Goal: Transaction & Acquisition: Purchase product/service

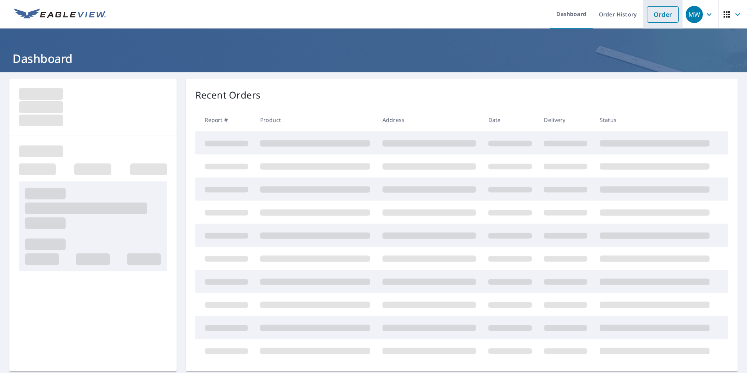
click at [660, 18] on link "Order" at bounding box center [663, 14] width 32 height 16
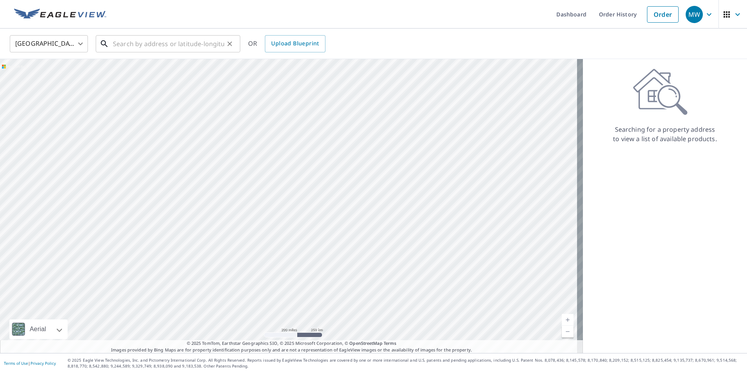
click at [206, 47] on input "text" at bounding box center [168, 44] width 111 height 22
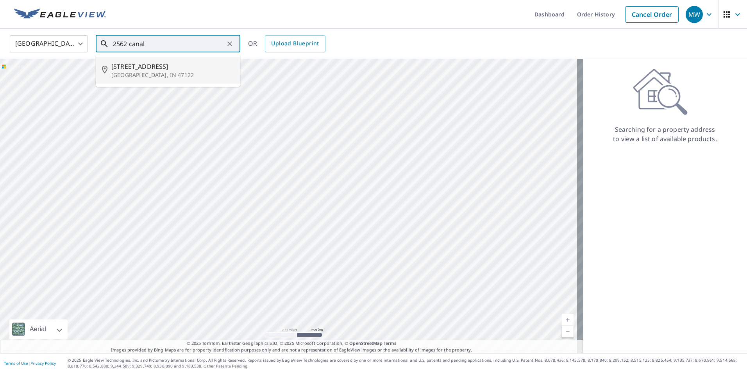
click at [141, 66] on span "[STREET_ADDRESS]" at bounding box center [172, 66] width 123 height 9
type input "[STREET_ADDRESS]"
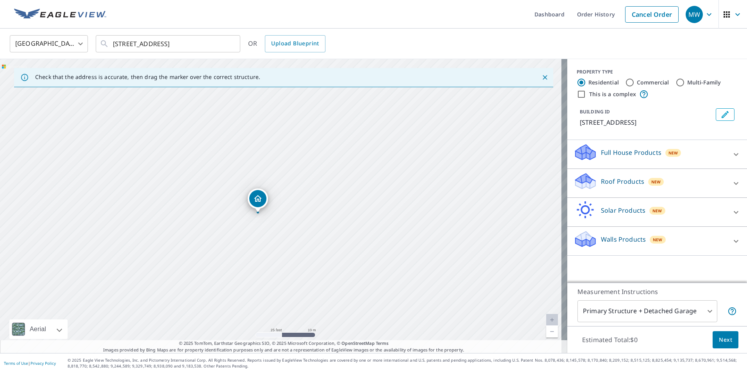
drag, startPoint x: 304, startPoint y: 235, endPoint x: 304, endPoint y: 221, distance: 14.1
click at [304, 221] on div "[STREET_ADDRESS]" at bounding box center [283, 206] width 567 height 294
click at [687, 19] on div "MW" at bounding box center [693, 14] width 17 height 17
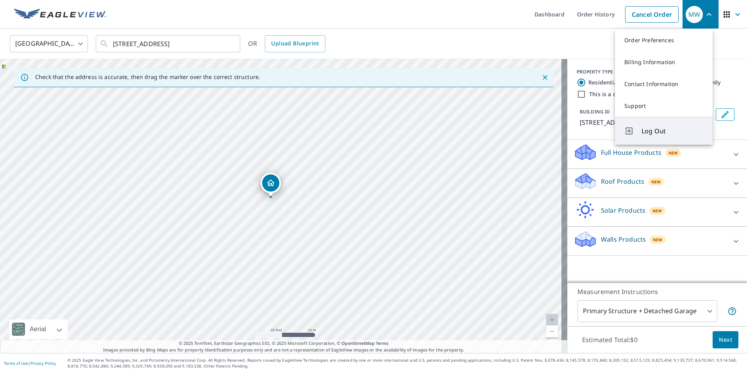
click at [658, 136] on button "Log Out" at bounding box center [664, 131] width 98 height 28
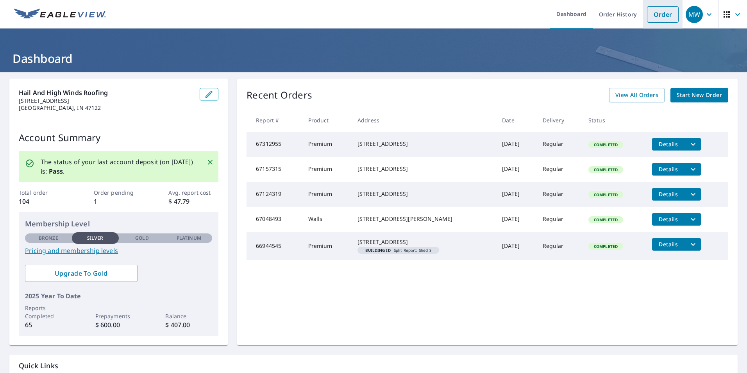
click at [654, 14] on link "Order" at bounding box center [663, 14] width 32 height 16
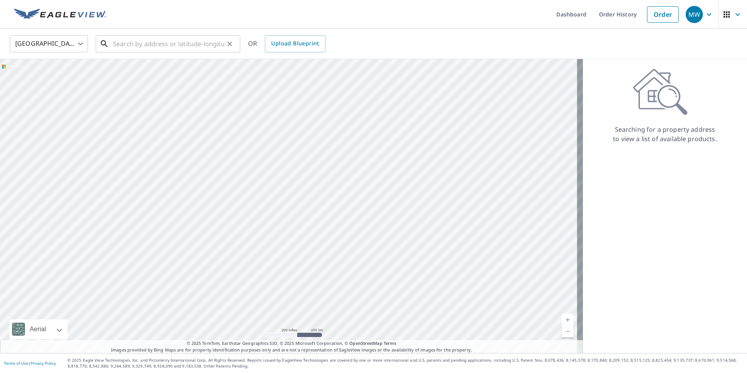
click at [156, 48] on input "text" at bounding box center [168, 44] width 111 height 22
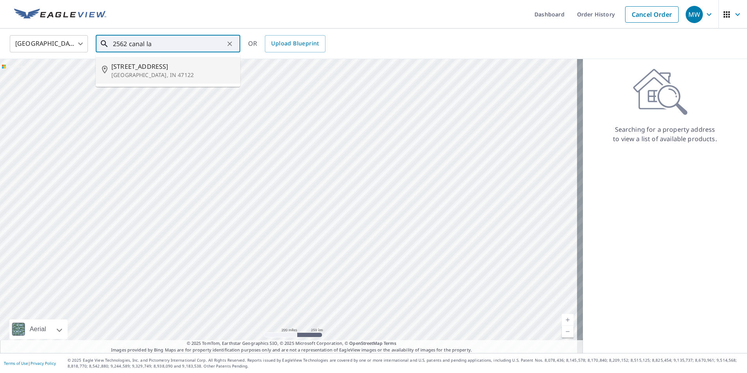
click at [149, 78] on p "[GEOGRAPHIC_DATA], IN 47122" at bounding box center [172, 75] width 123 height 8
type input "[STREET_ADDRESS]"
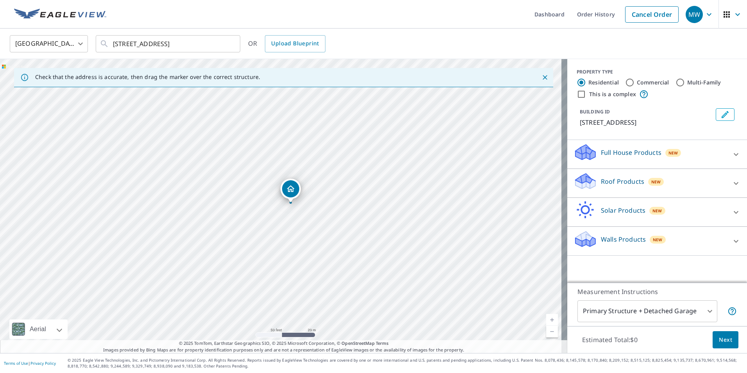
drag, startPoint x: 257, startPoint y: 233, endPoint x: 278, endPoint y: 229, distance: 20.7
click at [278, 229] on div "[STREET_ADDRESS]" at bounding box center [283, 206] width 567 height 294
drag, startPoint x: 194, startPoint y: 194, endPoint x: 255, endPoint y: 196, distance: 60.6
click at [255, 196] on div "[STREET_ADDRESS]" at bounding box center [283, 206] width 567 height 294
drag, startPoint x: 86, startPoint y: 182, endPoint x: 169, endPoint y: 184, distance: 82.8
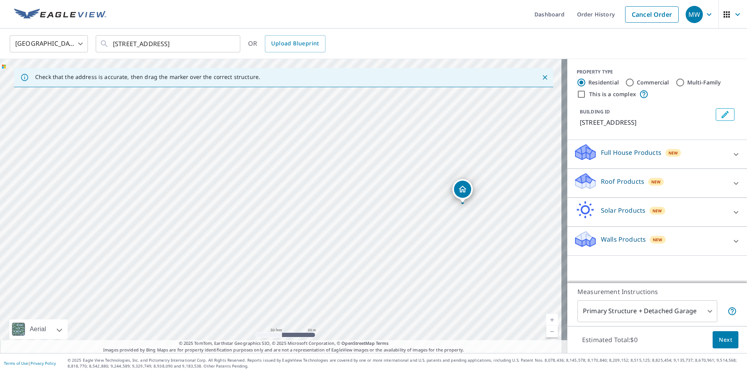
click at [169, 184] on div "[STREET_ADDRESS]" at bounding box center [283, 206] width 567 height 294
drag, startPoint x: 374, startPoint y: 222, endPoint x: 321, endPoint y: 215, distance: 54.0
click at [321, 215] on div "[STREET_ADDRESS]" at bounding box center [283, 206] width 567 height 294
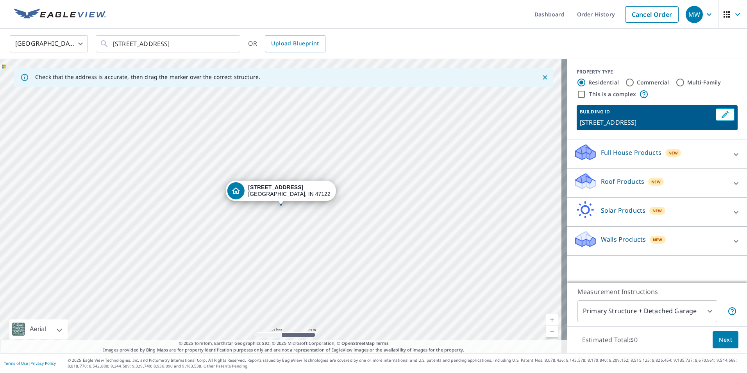
click at [495, 0] on ul "Dashboard Order History Cancel Order" at bounding box center [396, 14] width 571 height 29
drag, startPoint x: 102, startPoint y: 18, endPoint x: 280, endPoint y: 244, distance: 287.2
click at [280, 244] on div "[STREET_ADDRESS]" at bounding box center [283, 206] width 567 height 294
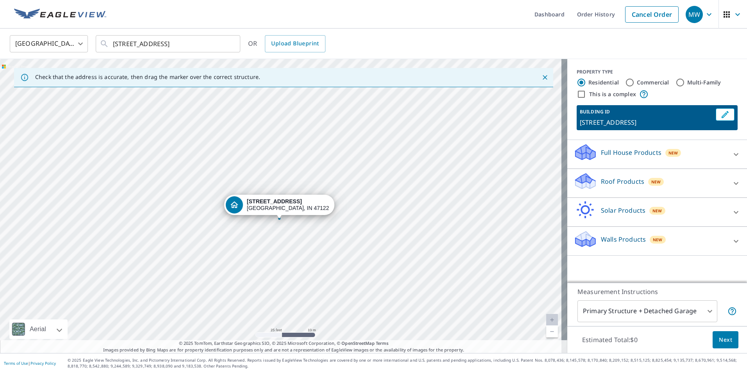
drag, startPoint x: 285, startPoint y: 205, endPoint x: 282, endPoint y: 257, distance: 52.1
click at [284, 257] on div "[STREET_ADDRESS]" at bounding box center [283, 206] width 567 height 294
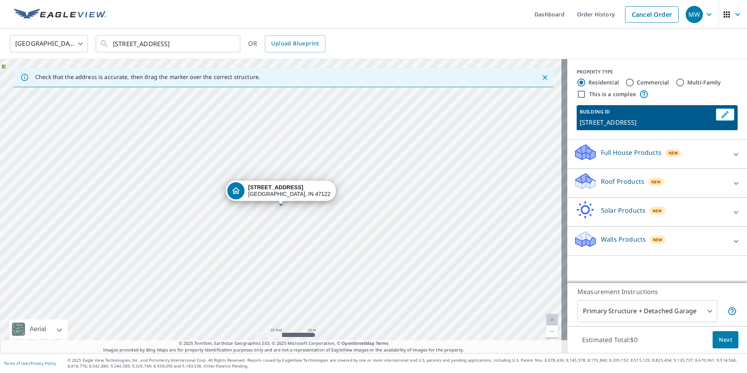
click at [625, 182] on p "Roof Products" at bounding box center [622, 181] width 43 height 9
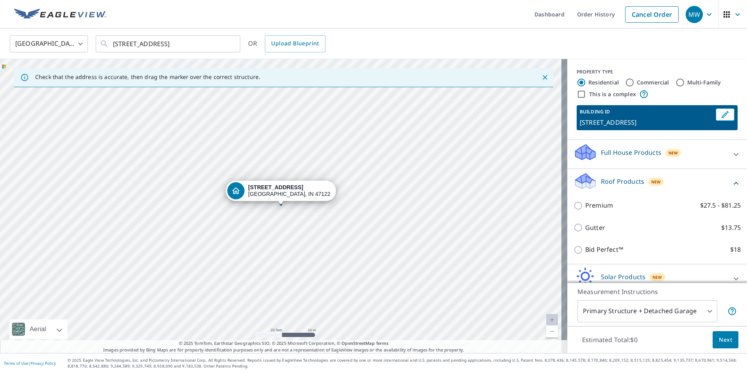
click at [610, 178] on p "Roof Products" at bounding box center [622, 181] width 43 height 9
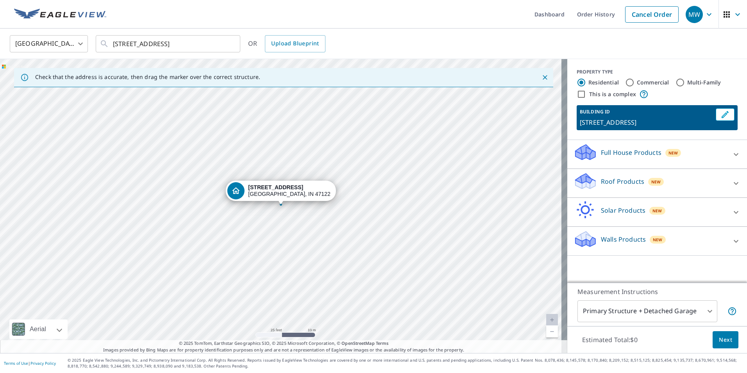
click at [608, 157] on div "Full House Products New" at bounding box center [649, 154] width 153 height 22
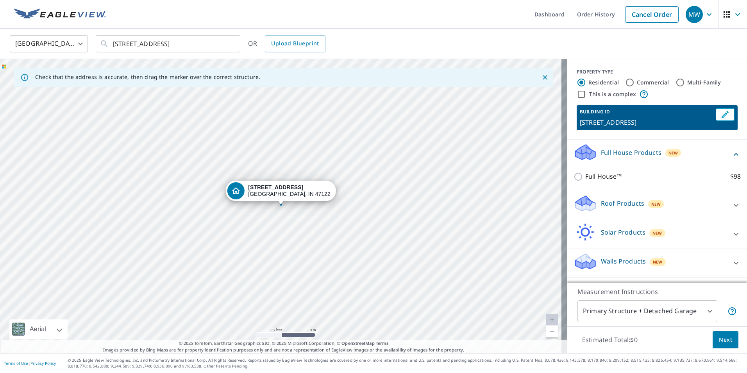
click at [601, 262] on p "Walls Products" at bounding box center [623, 260] width 45 height 9
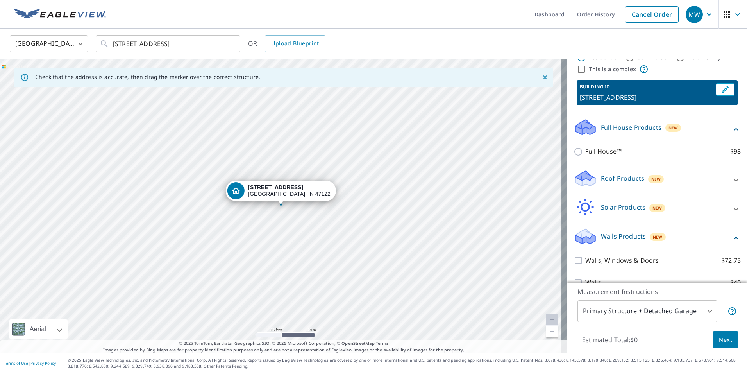
scroll to position [39, 0]
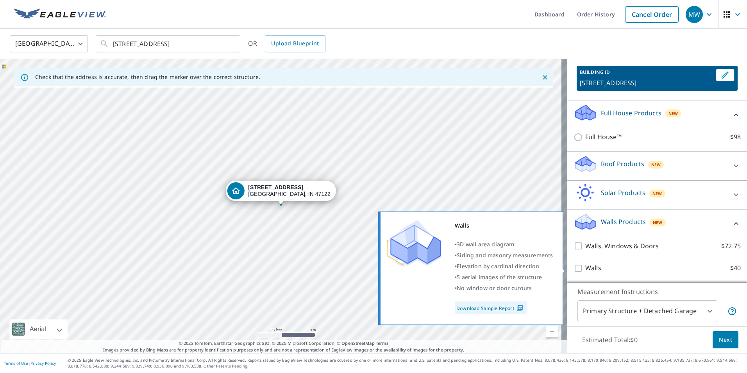
click at [573, 267] on input "Walls $40" at bounding box center [579, 267] width 12 height 9
checkbox input "true"
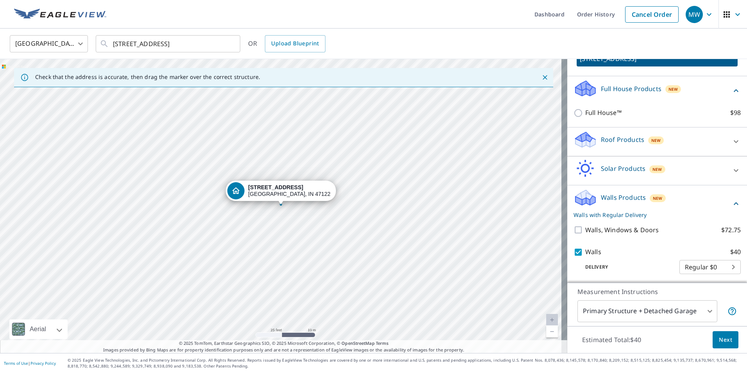
scroll to position [65, 0]
click at [731, 90] on icon at bounding box center [735, 89] width 9 height 9
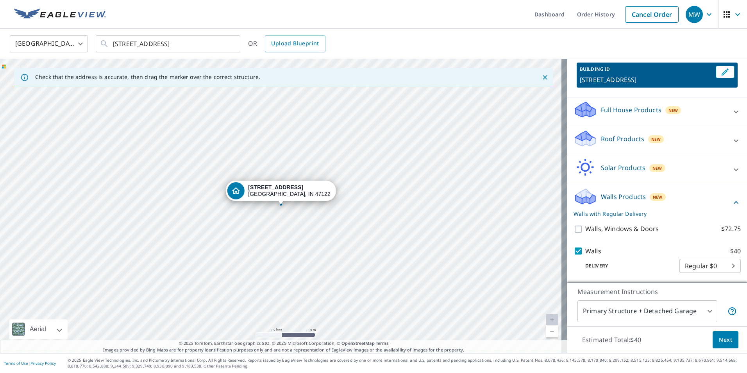
scroll to position [43, 0]
click at [615, 193] on p "Walls Products" at bounding box center [623, 196] width 45 height 9
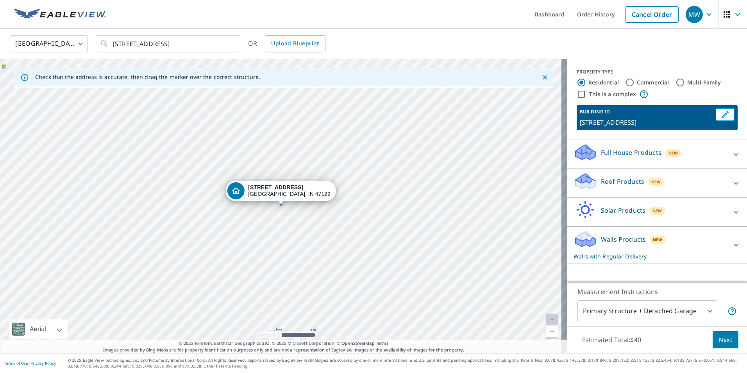
scroll to position [0, 0]
click at [726, 240] on div at bounding box center [735, 244] width 19 height 19
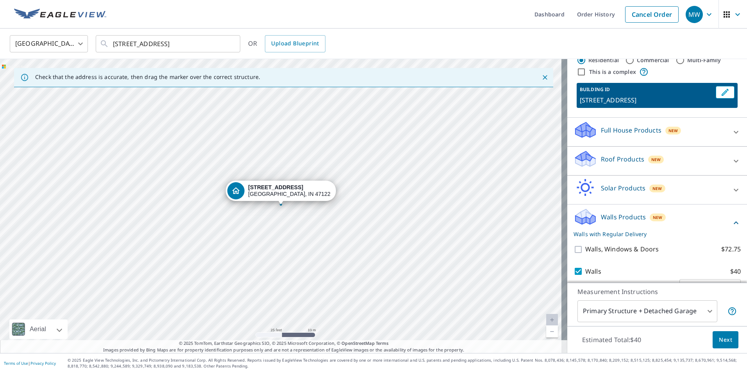
scroll to position [43, 0]
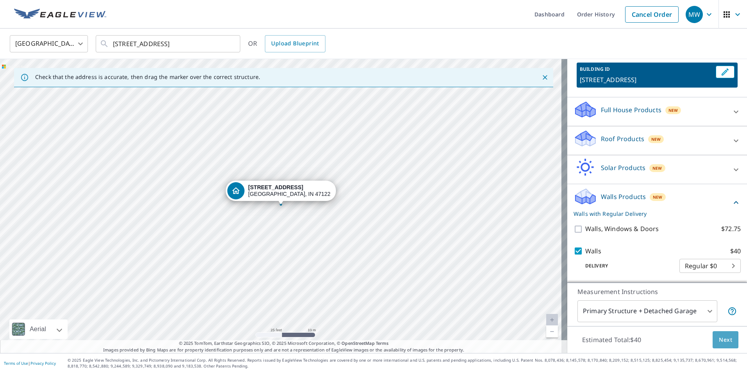
click at [725, 336] on span "Next" at bounding box center [725, 340] width 13 height 10
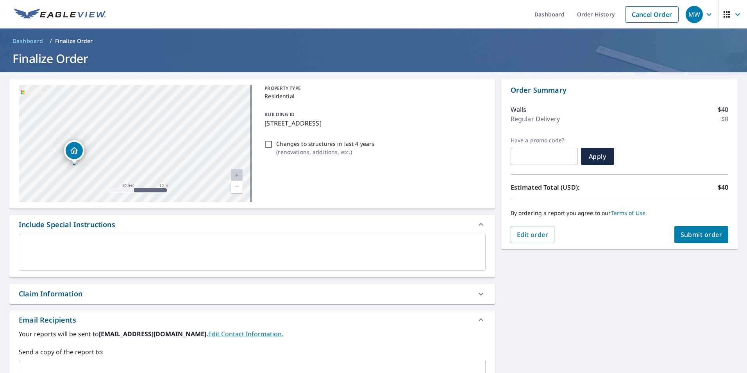
drag, startPoint x: 138, startPoint y: 111, endPoint x: 212, endPoint y: 260, distance: 166.4
click at [212, 260] on div "[STREET_ADDRESS] A standard road map Aerial A detailed look from above Labels L…" at bounding box center [251, 278] width 485 height 400
click at [210, 225] on div "Include Special Instructions" at bounding box center [245, 224] width 453 height 11
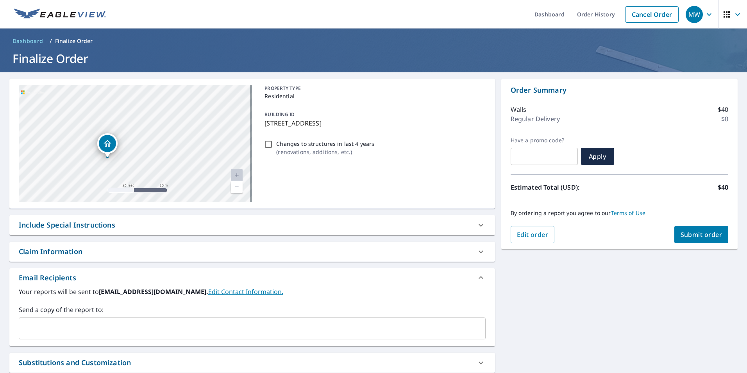
click at [201, 184] on div "[STREET_ADDRESS]" at bounding box center [135, 143] width 233 height 117
drag, startPoint x: 173, startPoint y: 130, endPoint x: 186, endPoint y: 157, distance: 30.2
click at [186, 157] on div "[STREET_ADDRESS]" at bounding box center [135, 143] width 233 height 117
drag, startPoint x: 134, startPoint y: 170, endPoint x: 137, endPoint y: 181, distance: 11.1
click at [137, 181] on icon "Dropped pin, building 1, Residential property, 2562 Canal Ln Georgetown, IN 471…" at bounding box center [133, 177] width 9 height 9
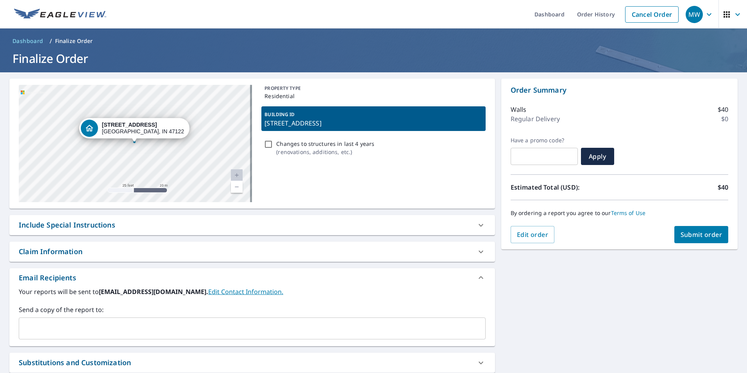
click at [133, 228] on div "Include Special Instructions" at bounding box center [245, 224] width 453 height 11
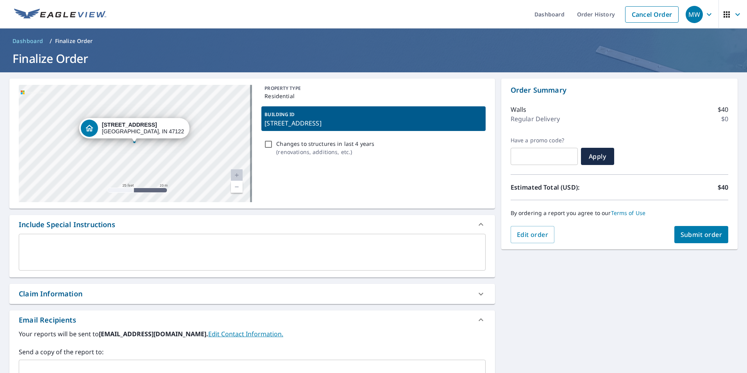
click at [102, 260] on textarea at bounding box center [252, 252] width 456 height 22
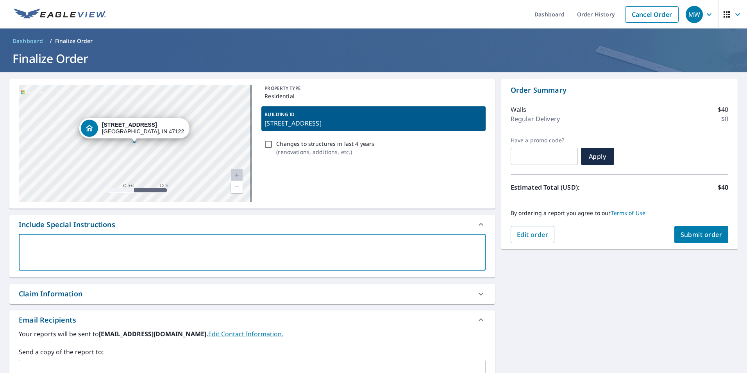
type textarea "p"
type textarea "x"
type textarea "pL"
type textarea "x"
type textarea "pLE"
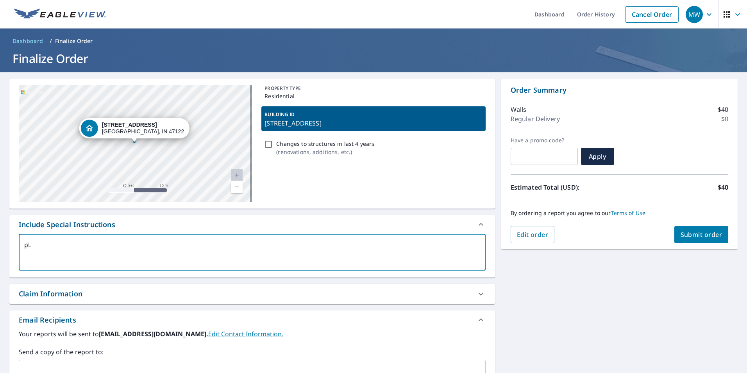
type textarea "x"
type textarea "pLEA"
type textarea "x"
type textarea "pLEAS"
type textarea "x"
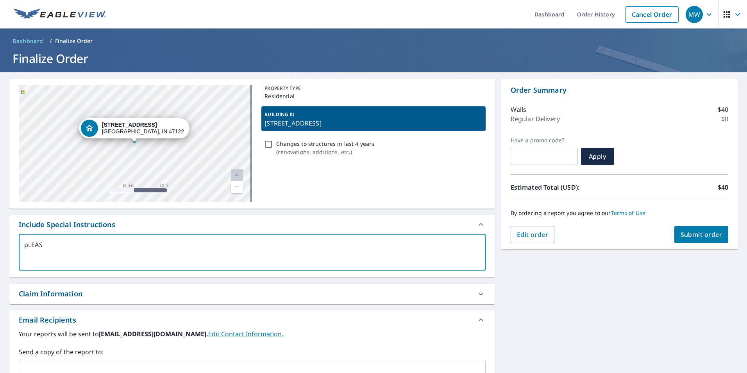
type textarea "pLEASE"
type textarea "x"
type textarea "pLEAS"
type textarea "x"
type textarea "pLEAS\"
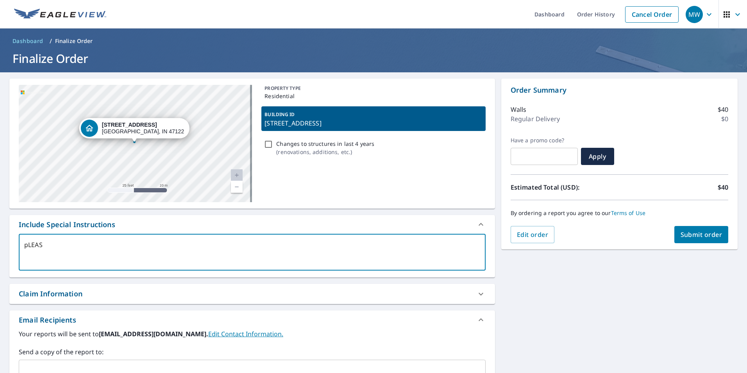
type textarea "x"
type textarea "pLEAS"
type textarea "x"
type textarea "pLEA"
type textarea "x"
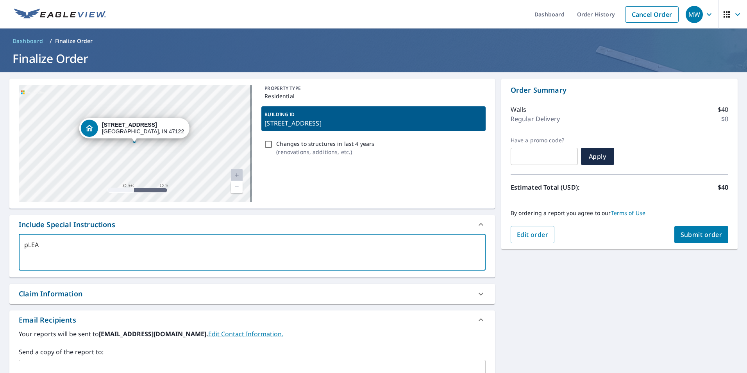
type textarea "pLE"
type textarea "x"
type textarea "pL"
type textarea "x"
type textarea "p"
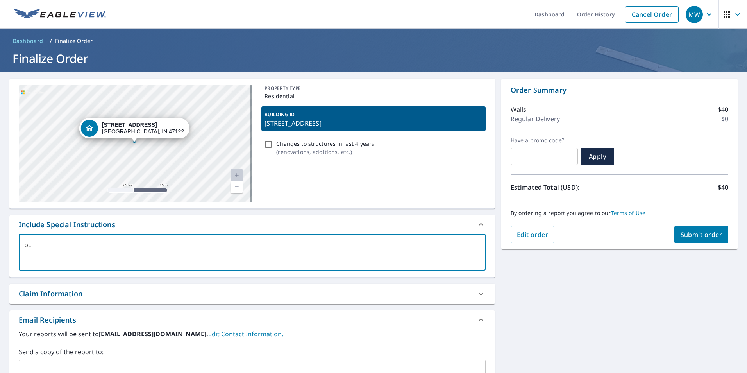
type textarea "x"
type textarea "p"
type textarea "x"
type textarea "pL"
type textarea "x"
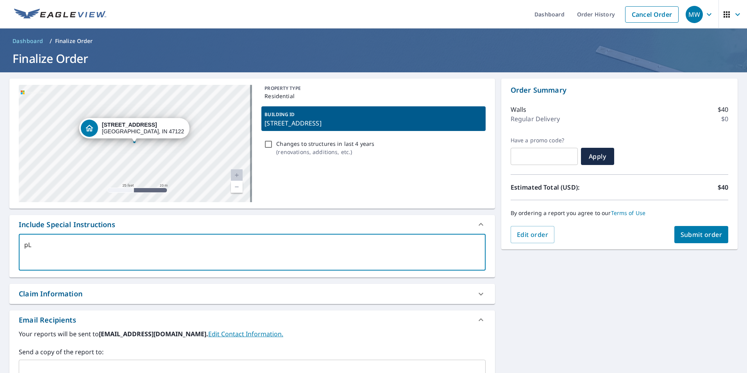
type textarea "pLE"
type textarea "x"
type textarea "pLEA"
type textarea "x"
type textarea "pLEAS"
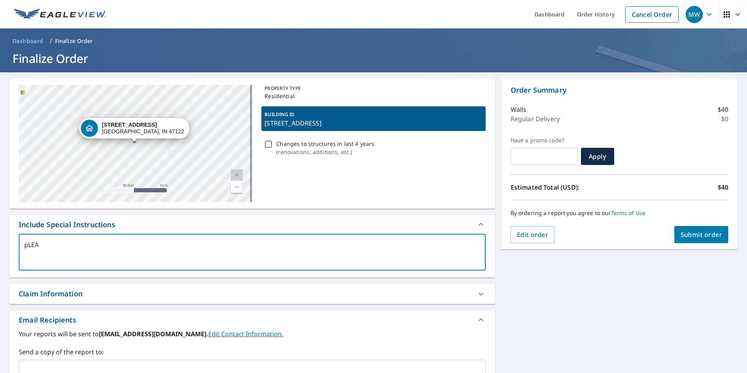
type textarea "x"
type textarea "pLEASE"
type textarea "x"
type textarea "pLEASE"
type textarea "x"
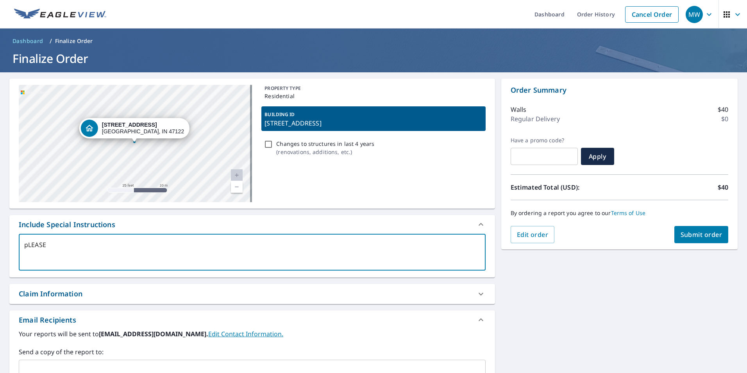
type textarea "pLEASE"
type textarea "x"
type textarea "pLEAS"
type textarea "x"
type textarea "pLEA"
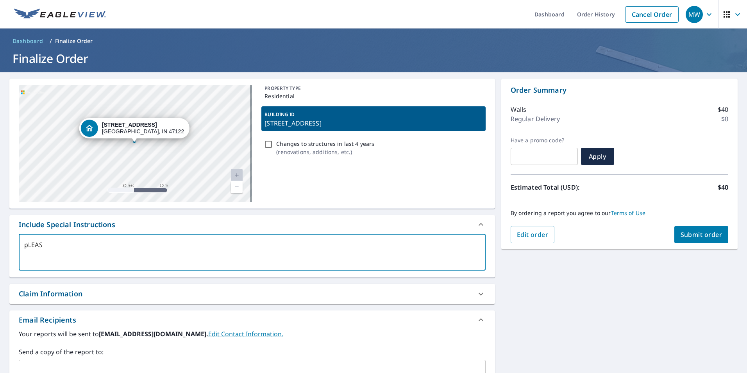
type textarea "x"
type textarea "pLE"
type textarea "x"
type textarea "pL"
type textarea "x"
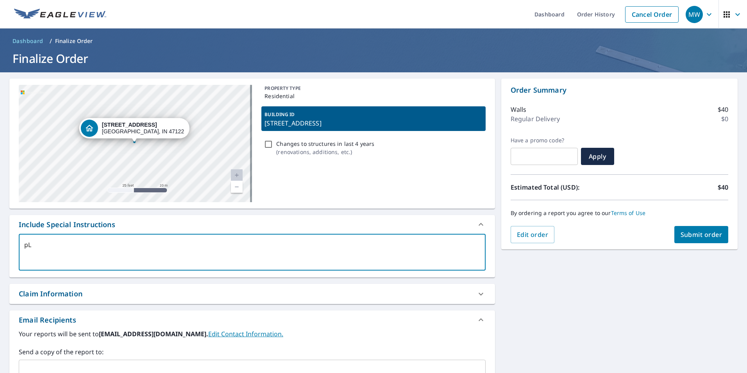
type textarea "p"
type textarea "x"
type textarea "P"
type textarea "x"
type textarea "P"
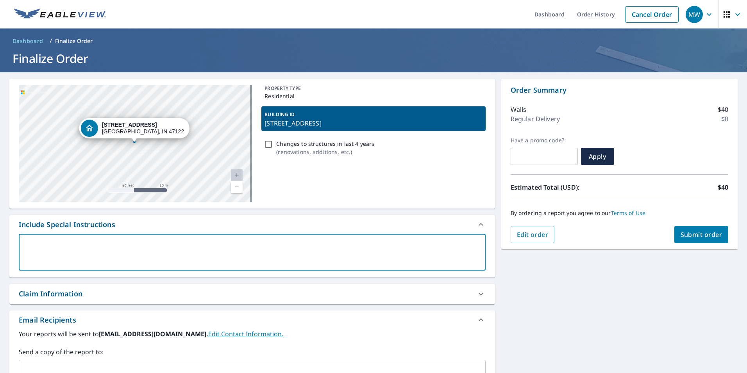
type textarea "x"
type textarea "Pl"
type textarea "x"
type textarea "Ple"
type textarea "x"
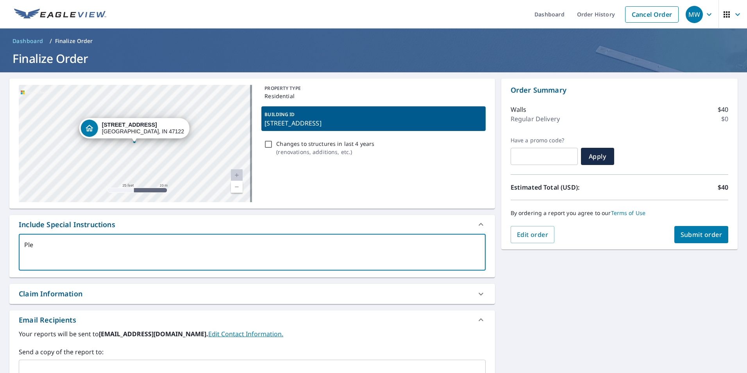
type textarea "Plea"
type textarea "x"
type textarea "Pleas"
type textarea "x"
type textarea "Please"
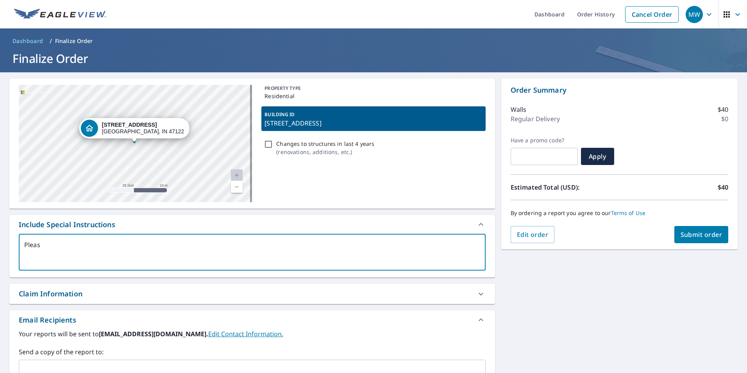
type textarea "x"
type textarea "Please"
type textarea "x"
type textarea "Please i"
type textarea "x"
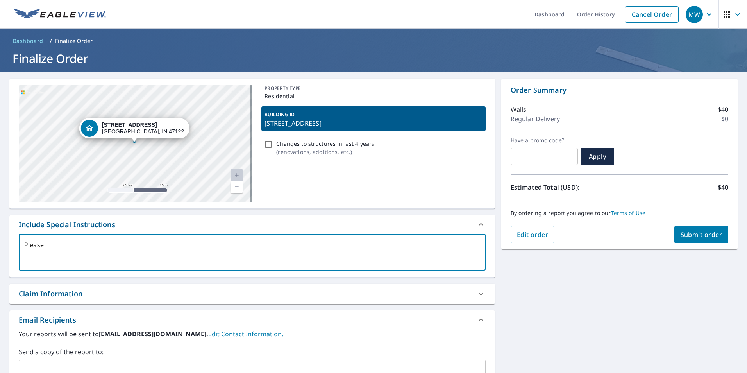
type textarea "Please in"
type textarea "x"
type textarea "Please inc"
type textarea "x"
type textarea "Please incl"
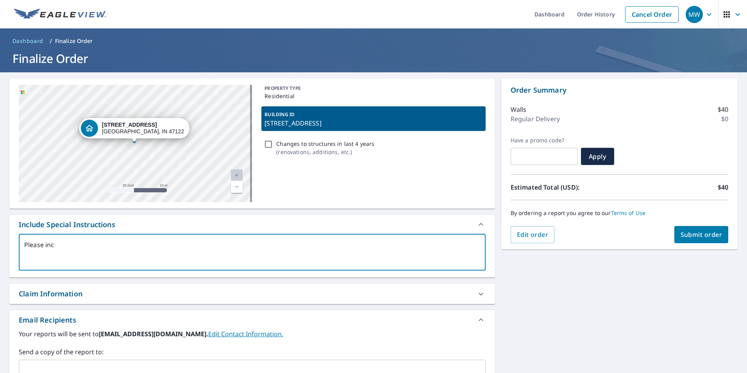
type textarea "x"
type textarea "Please inclu"
type textarea "x"
type textarea "Please includ"
type textarea "x"
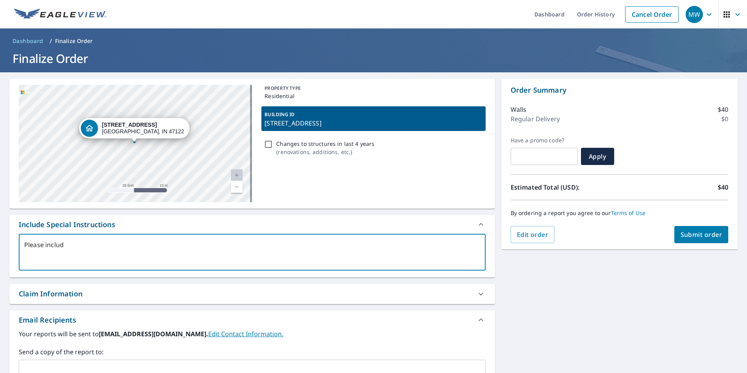
type textarea "Please include"
type textarea "x"
type textarea "Please include"
type textarea "x"
type textarea "Please include s"
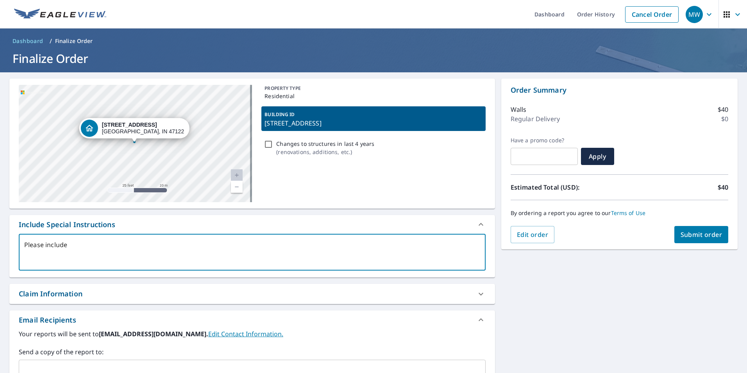
type textarea "x"
type textarea "Please include sp"
type textarea "x"
type textarea "Please include spe"
type textarea "x"
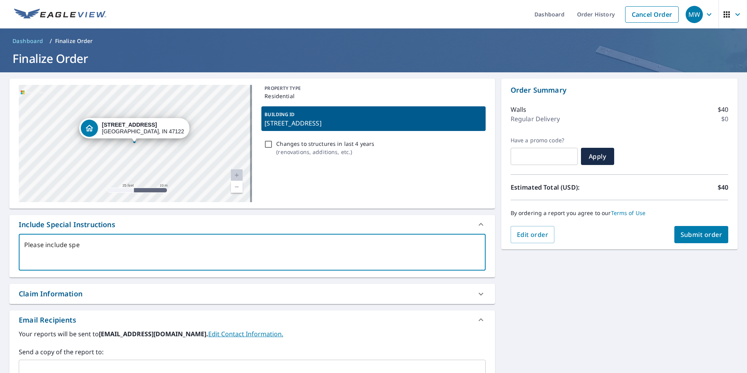
type textarea "Please include spec"
type textarea "x"
type textarea "Please include speci"
type textarea "x"
type textarea "Please include specia"
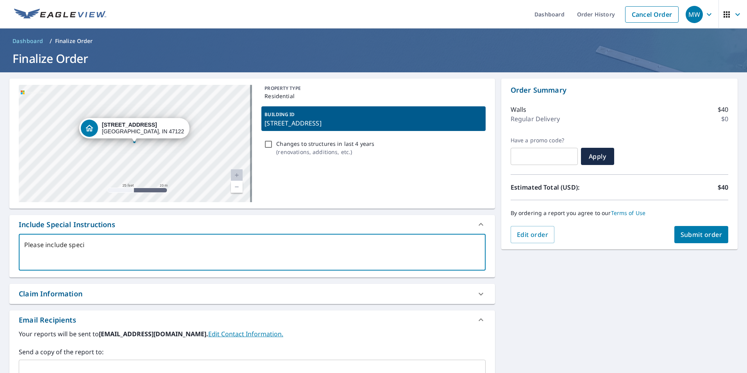
type textarea "x"
type textarea "Please include special"
type textarea "x"
type textarea "Please include special"
type textarea "x"
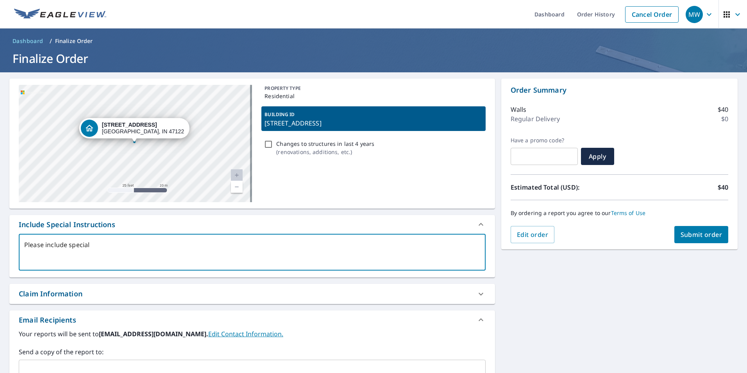
type textarea "Please include special"
type textarea "x"
type textarea "Please include specia"
type textarea "x"
type textarea "Please include speci"
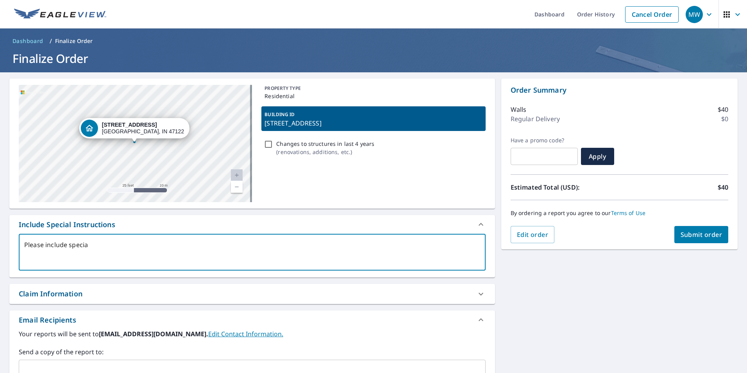
type textarea "x"
type textarea "Please include spec"
type textarea "x"
type textarea "Please include spe"
type textarea "x"
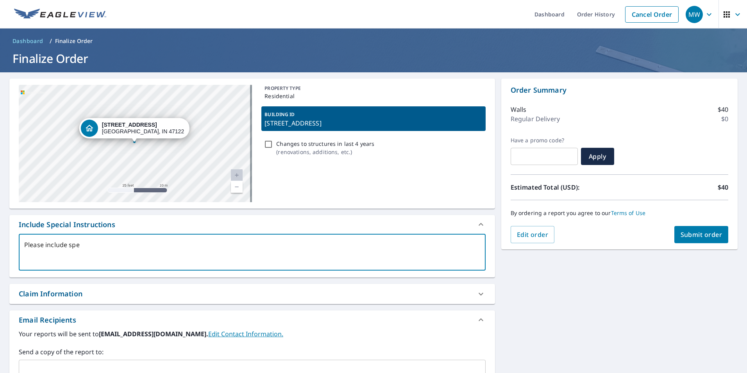
type textarea "Please include sp"
type textarea "x"
type textarea "Please include s"
type textarea "x"
type textarea "Please include"
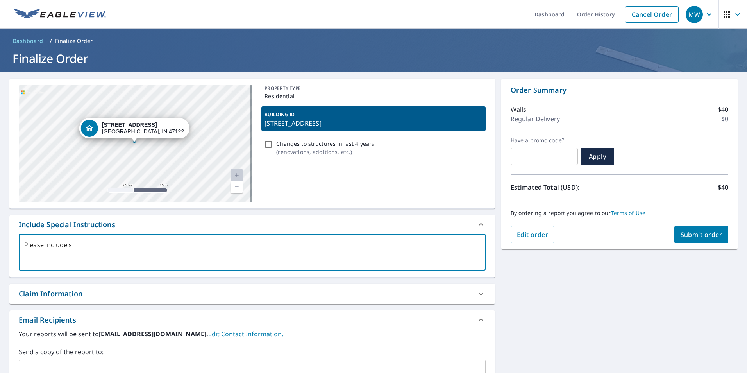
type textarea "x"
type textarea "Please include t"
type textarea "x"
type textarea "Please include th"
type textarea "x"
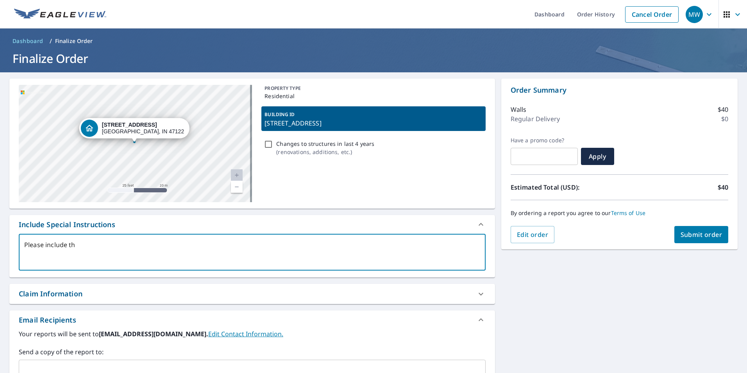
type textarea "Please include the"
type textarea "x"
type textarea "Please include the"
type textarea "x"
type textarea "Please include the b"
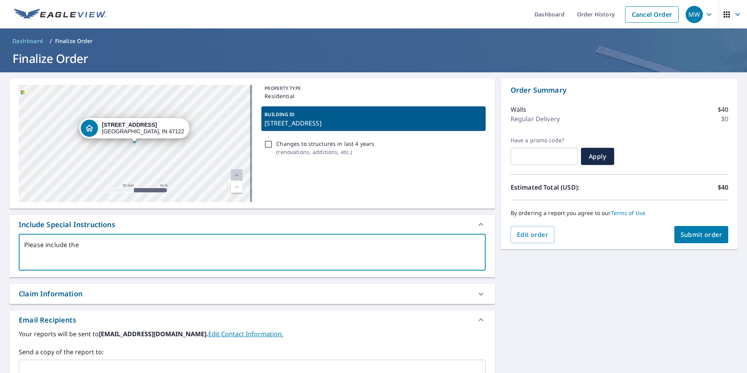
type textarea "x"
type textarea "Please include the ba"
type textarea "x"
type textarea "Please include the bar"
type textarea "x"
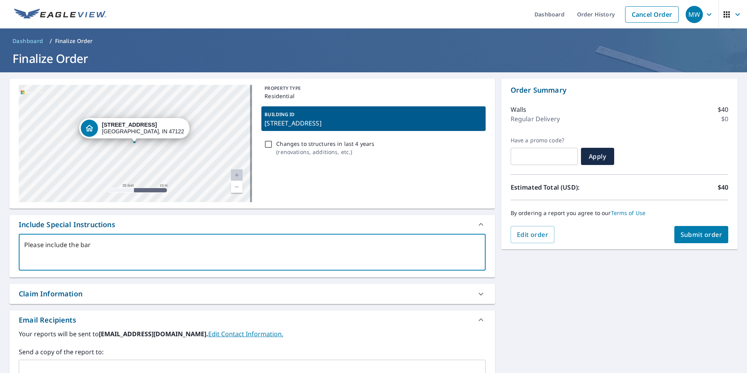
type textarea "Please include the barn"
type textarea "x"
type textarea "Please include the barn"
type textarea "x"
type textarea "Please include the barn i"
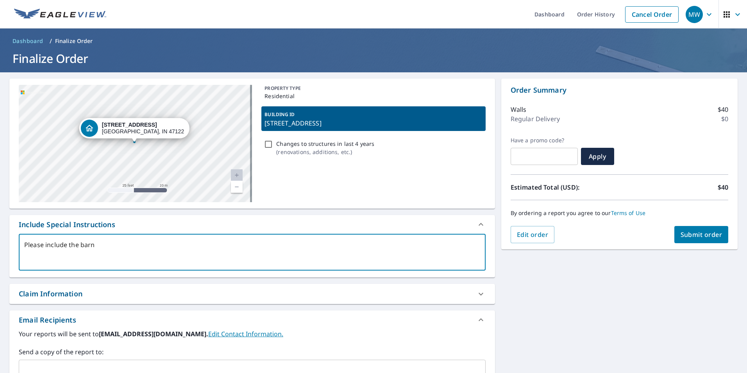
type textarea "x"
type textarea "Please include the barn in"
type textarea "x"
type textarea "Please include the barn i"
type textarea "x"
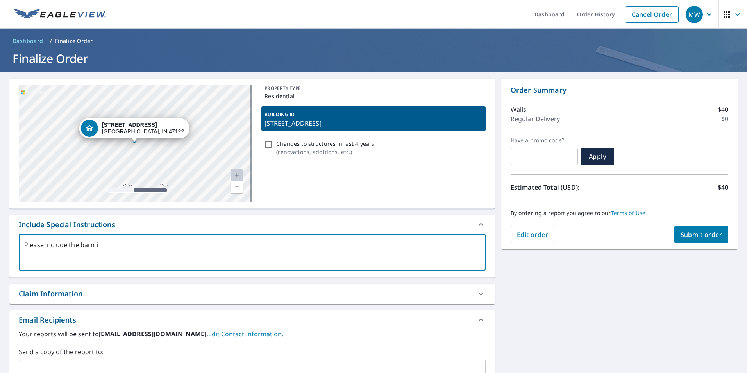
type textarea "Please include the barn"
type textarea "x"
type textarea "Please include the barn t"
type textarea "x"
type textarea "Please include the barn th"
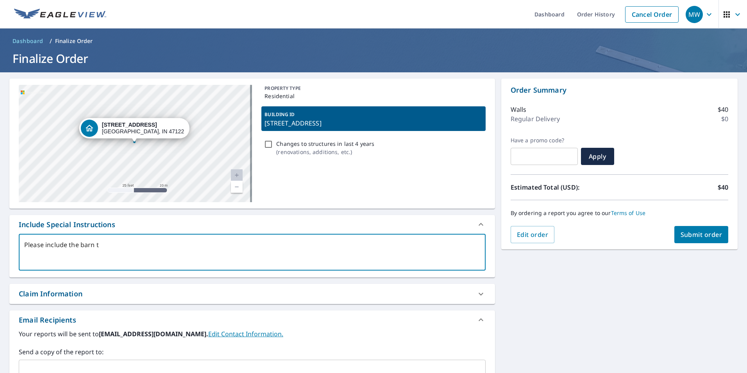
type textarea "x"
type textarea "Please include the barn tha"
type textarea "x"
type textarea "Please include the barn that"
type textarea "x"
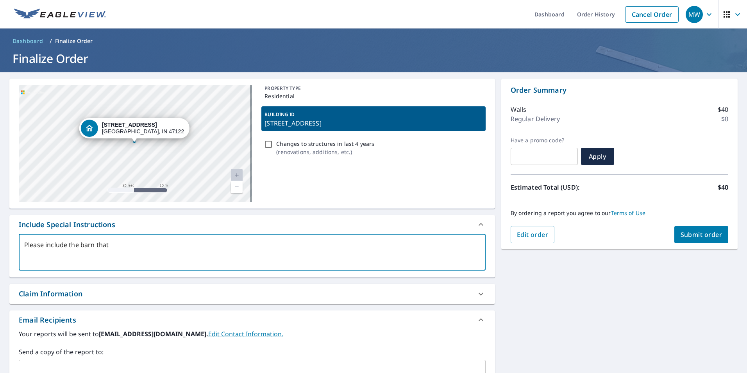
type textarea "Please include the barn that"
type textarea "x"
type textarea "Please include the barn that i"
type textarea "x"
type textarea "Please include the barn that is"
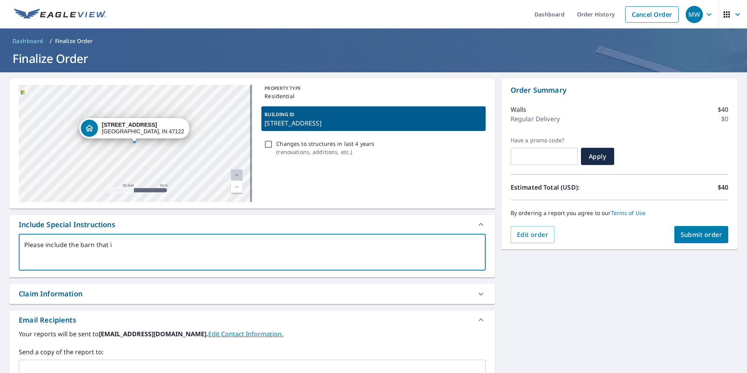
type textarea "x"
type textarea "Please include the barn that is"
type textarea "x"
type textarea "Please include the barn that is n"
type textarea "x"
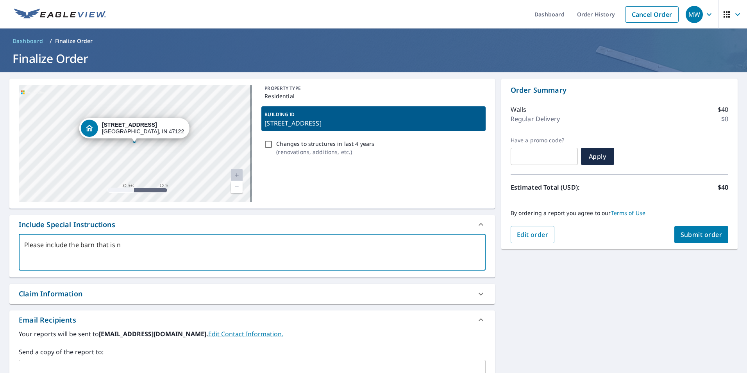
type textarea "Please include the barn that is ne"
type textarea "x"
type textarea "Please include the barn that is nex"
type textarea "x"
type textarea "Please include the barn that is next"
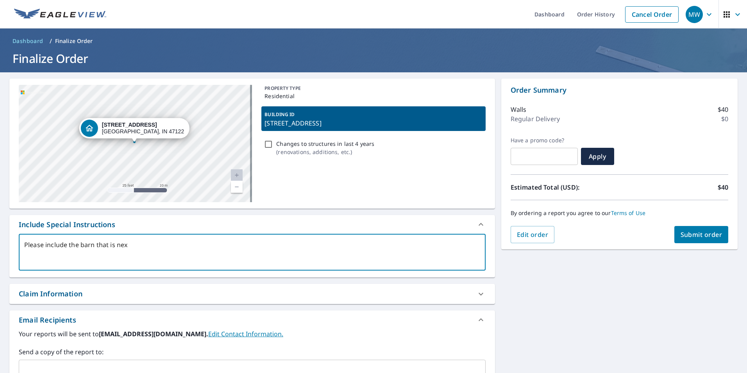
type textarea "x"
type textarea "Please include the barn that is next"
type textarea "x"
type textarea "Please include the barn that is next t"
type textarea "x"
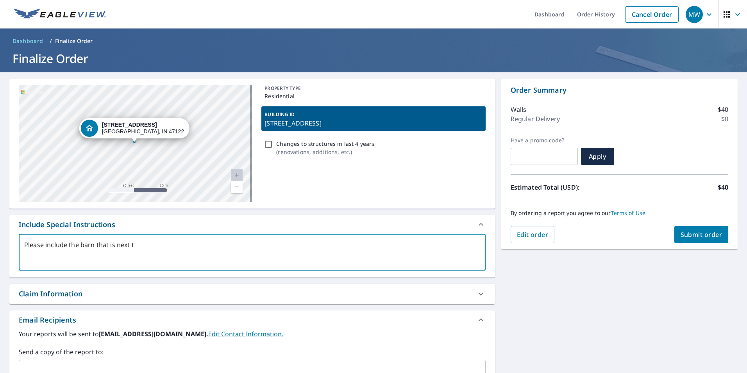
type textarea "Please include the barn that is next to"
type textarea "x"
type textarea "Please include the barn that is next to"
type textarea "x"
type textarea "Please include the barn that is next to t"
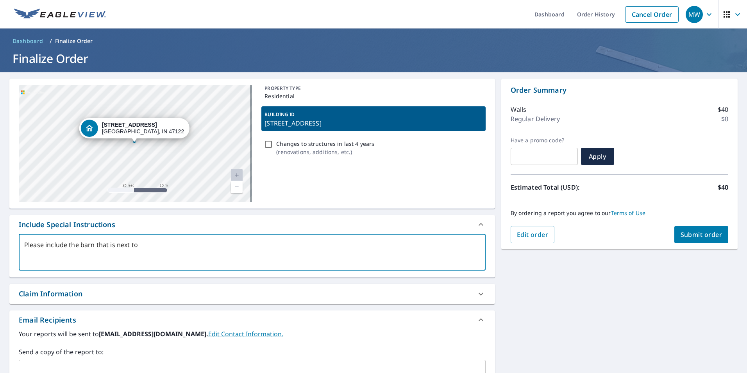
type textarea "x"
type textarea "Please include the barn that is next to th"
type textarea "x"
type textarea "Please include the barn that is next to the"
type textarea "x"
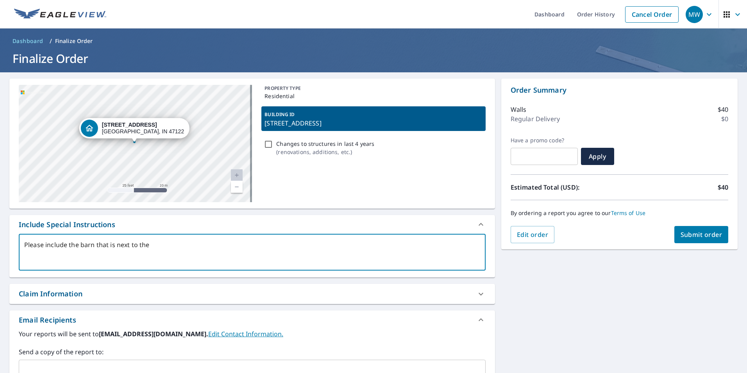
type textarea "Please include the barn that is next to the"
type textarea "x"
type textarea "Please include the barn that is next to the h"
type textarea "x"
type textarea "Please include the barn that is next to the ho"
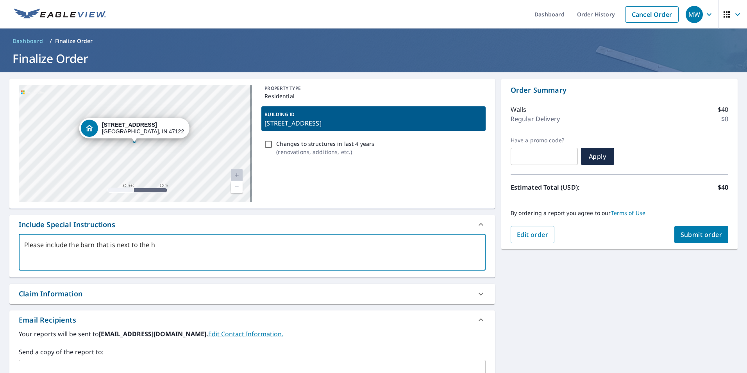
type textarea "x"
type textarea "Please include the barn that is next to the hou"
type textarea "x"
type textarea "Please include the barn that is next to the hous"
type textarea "x"
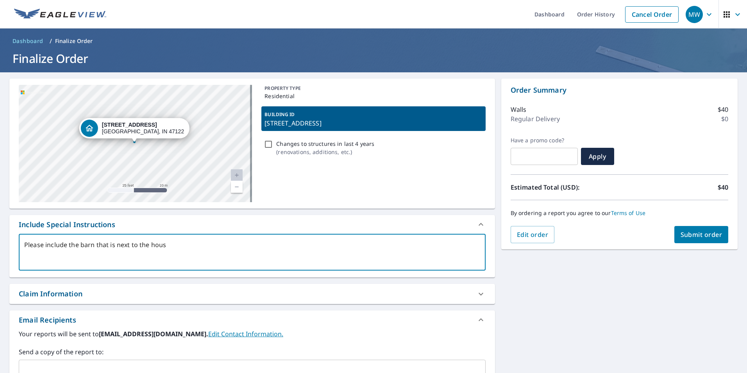
type textarea "Please include the barn that is next to the house"
type textarea "x"
type textarea "Please include the barn that is next to the house!"
type textarea "x"
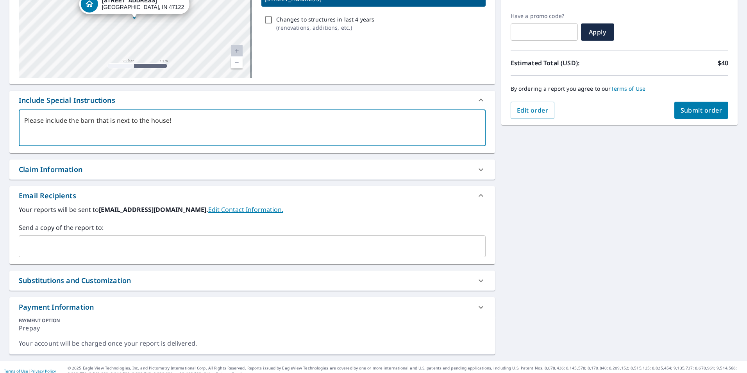
scroll to position [132, 0]
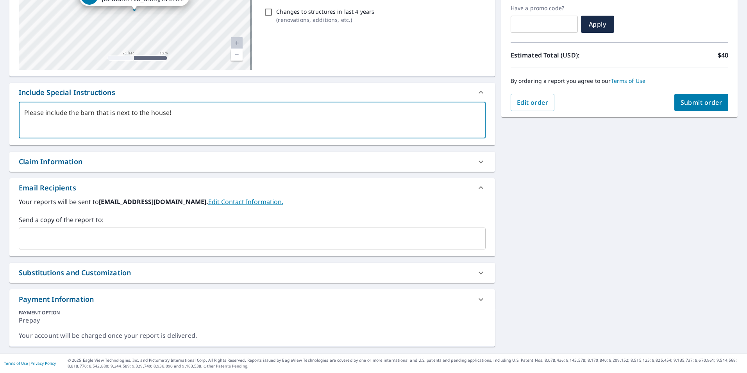
type textarea "Please include the barn that is next to the house!"
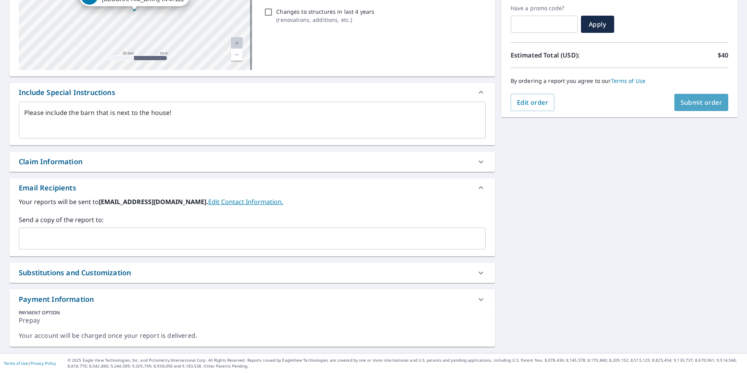
click at [707, 102] on span "Submit order" at bounding box center [701, 102] width 42 height 9
type textarea "x"
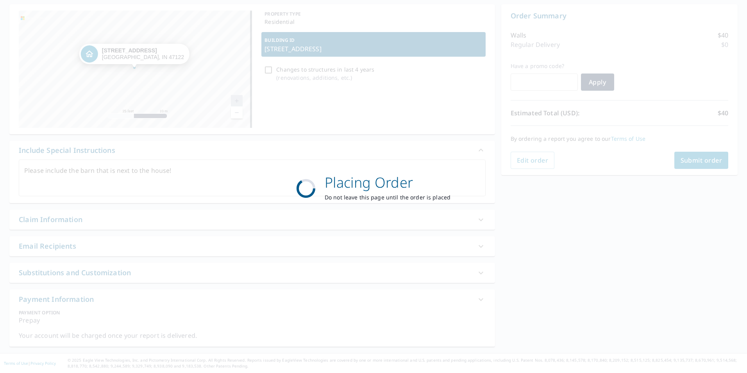
scroll to position [74, 0]
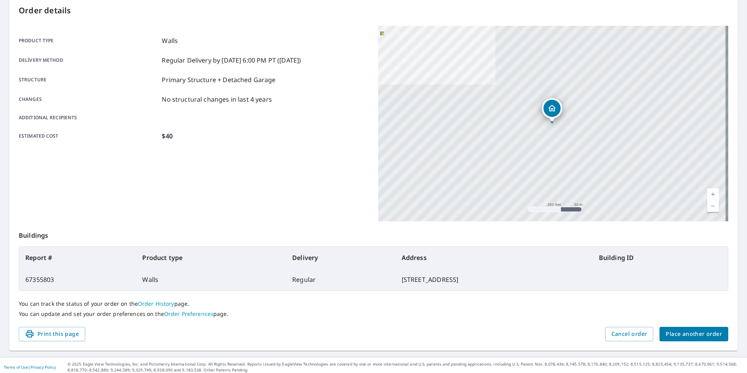
scroll to position [87, 0]
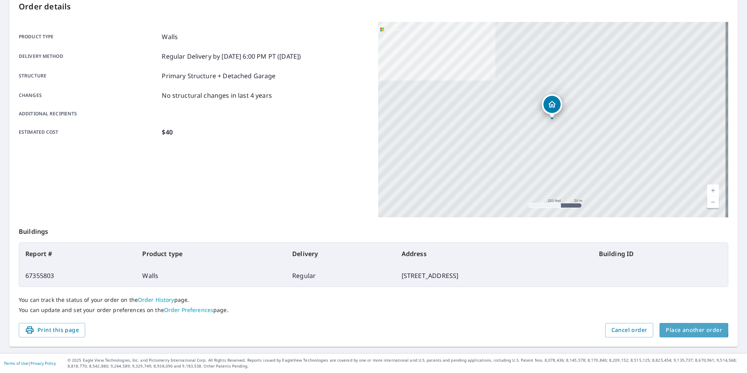
click at [687, 328] on span "Place another order" at bounding box center [693, 330] width 56 height 10
